Goal: Check status: Verify the current state of an ongoing process or item

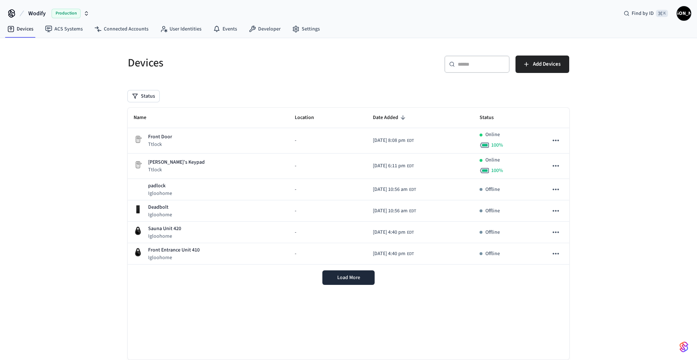
click at [69, 17] on span "Production" at bounding box center [66, 13] width 29 height 9
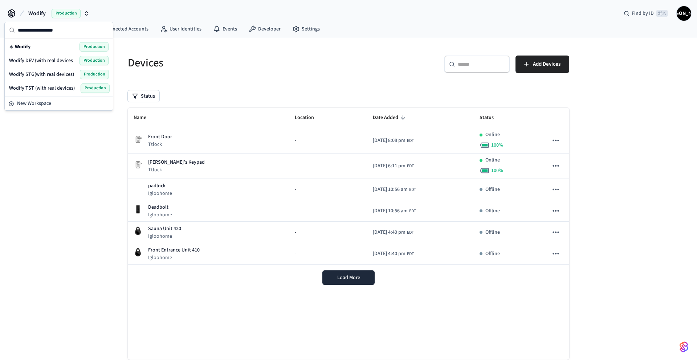
click at [66, 58] on span "Wodify DEV (with real devices" at bounding box center [41, 60] width 64 height 7
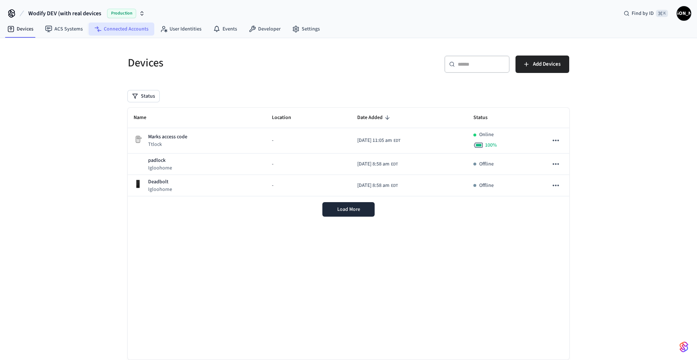
click at [108, 32] on link "Connected Accounts" at bounding box center [122, 29] width 66 height 13
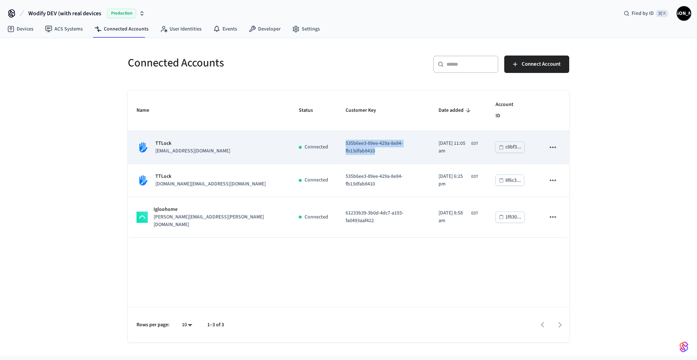
drag, startPoint x: 381, startPoint y: 135, endPoint x: 292, endPoint y: 134, distance: 89.0
click at [346, 140] on p "535b6ee3-89ee-429a-8e84-fb13dfab8410" at bounding box center [384, 147] width 76 height 15
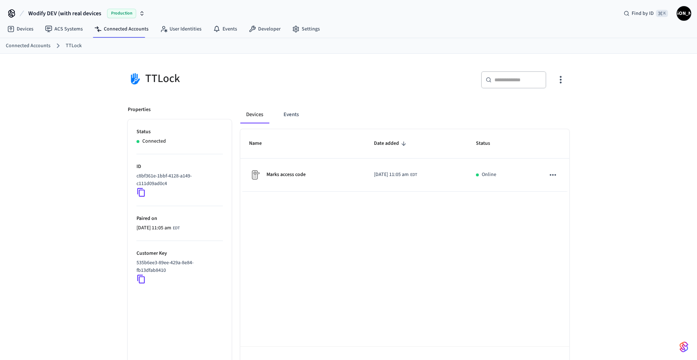
click at [141, 279] on icon at bounding box center [141, 279] width 9 height 9
